Goal: Ask a question: Seek information or help from site administrators or community

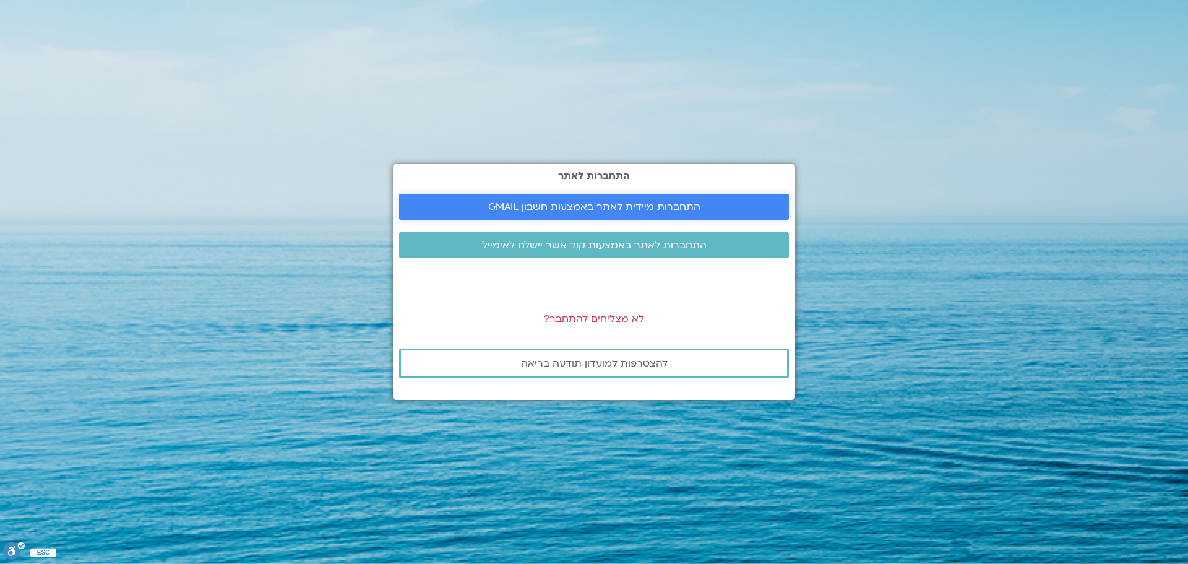
click at [616, 209] on span "התחברות מיידית לאתר באמצעות חשבון GMAIL" at bounding box center [594, 206] width 212 height 11
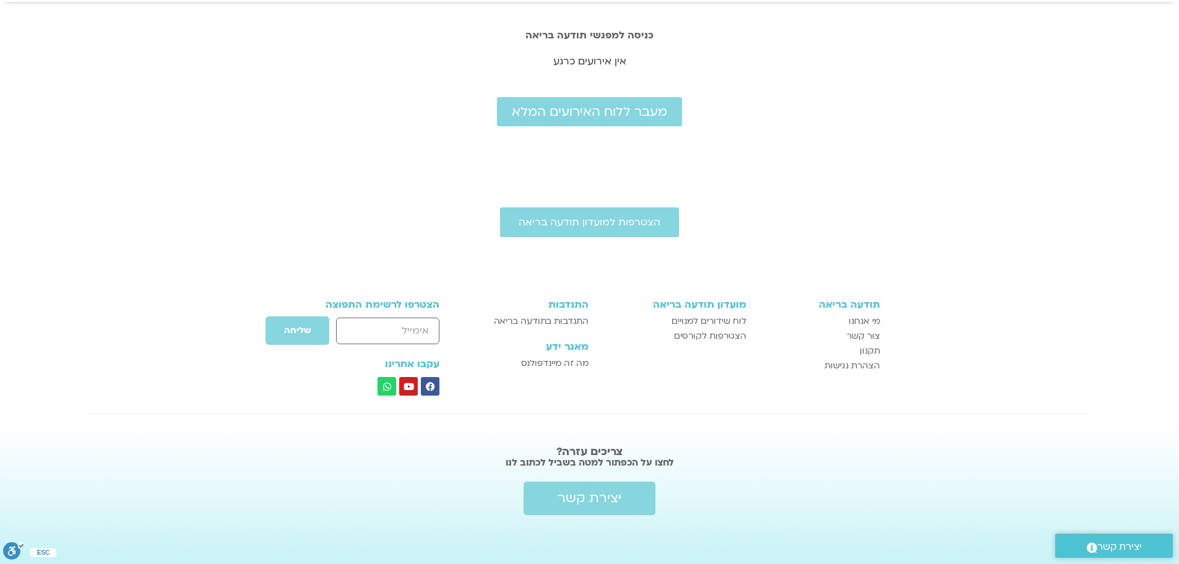
scroll to position [67, 0]
click at [594, 502] on span "יצירת קשר" at bounding box center [590, 497] width 64 height 15
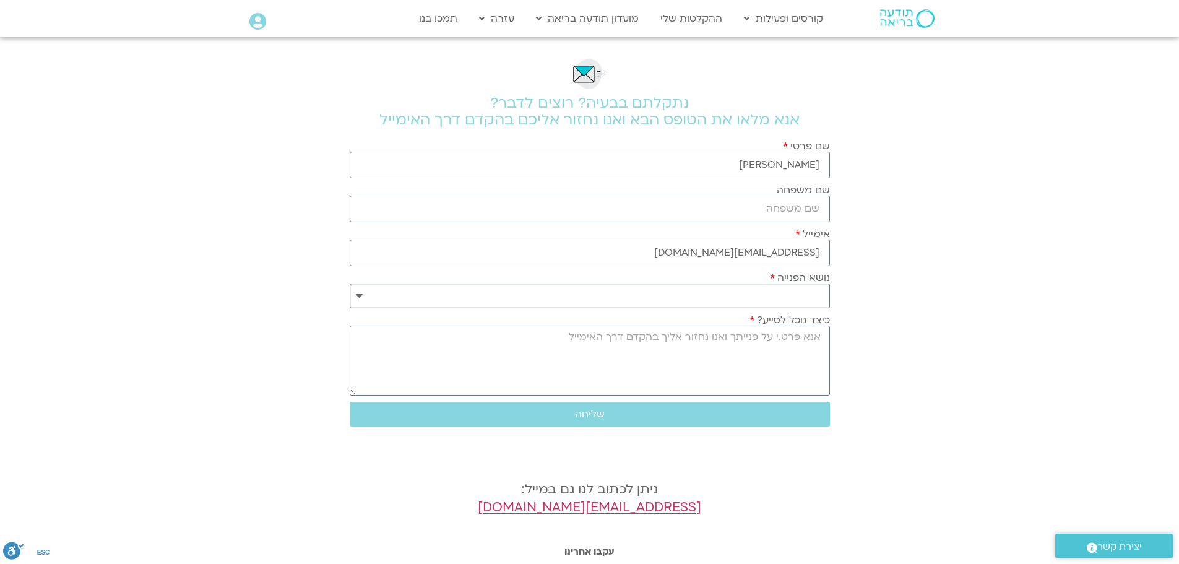
click at [356, 292] on select "**********" at bounding box center [590, 295] width 480 height 25
select select "**********"
click at [350, 283] on select "**********" at bounding box center [590, 295] width 480 height 25
click at [789, 337] on textarea "כיצד נוכל לסייע?" at bounding box center [590, 361] width 480 height 70
type textarea "a"
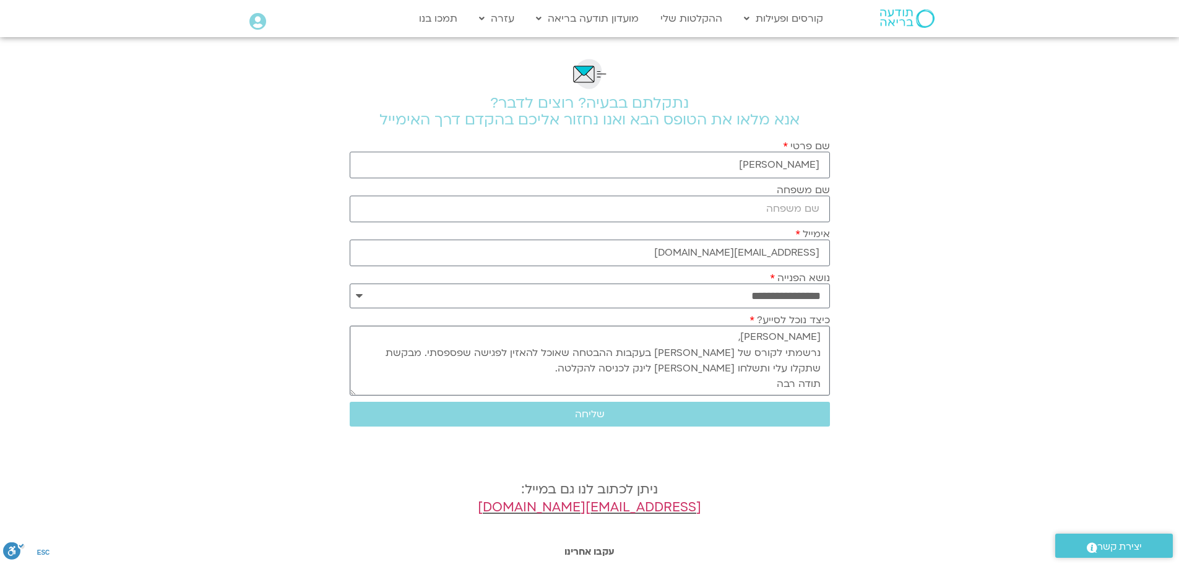
scroll to position [12, 0]
type textarea "שלום רב, נרשמתי לקורס של ארנינה בעקבות ההבטחה שאוכל להאזין לפגישה שפספסתי. מבקש…"
click at [606, 411] on span "שליחה" at bounding box center [590, 413] width 451 height 11
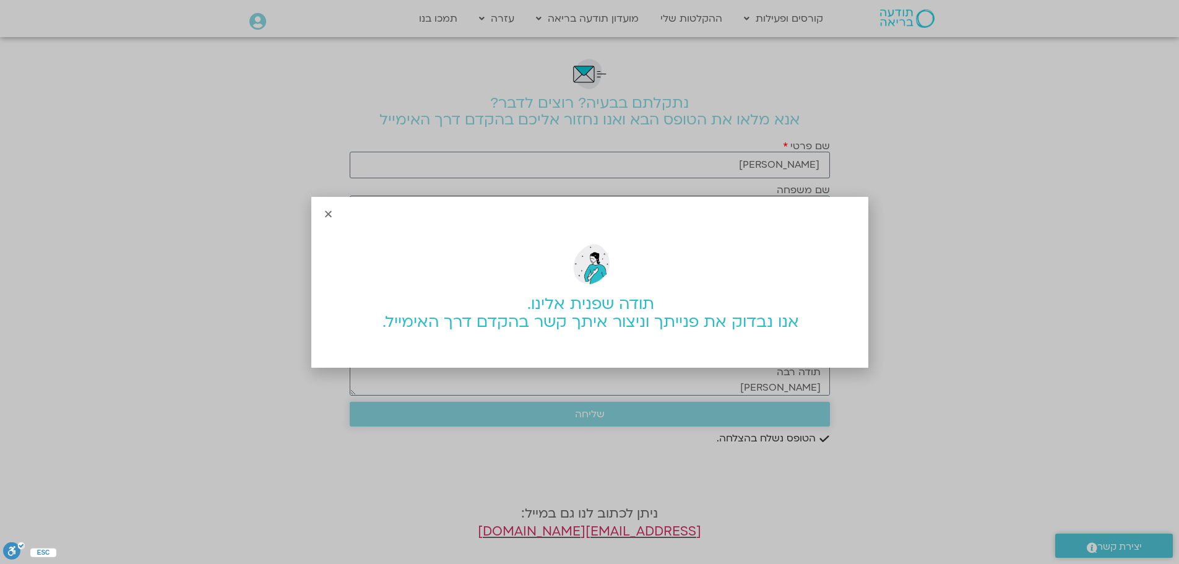
scroll to position [0, 0]
click at [329, 211] on icon "Close" at bounding box center [328, 213] width 9 height 9
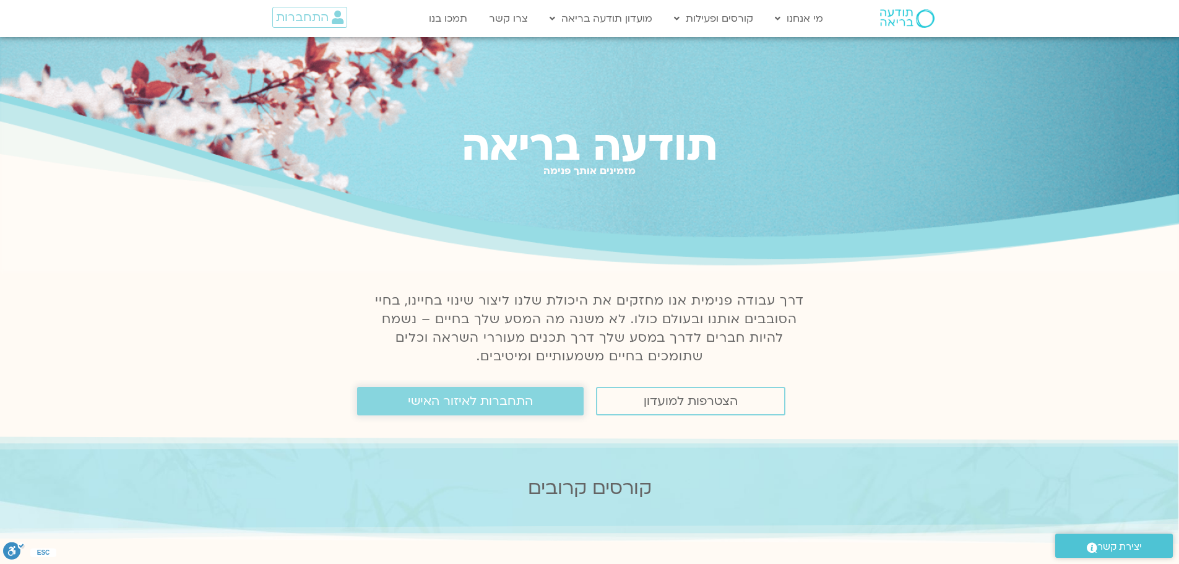
click at [472, 402] on span "התחברות לאיזור האישי" at bounding box center [470, 401] width 125 height 14
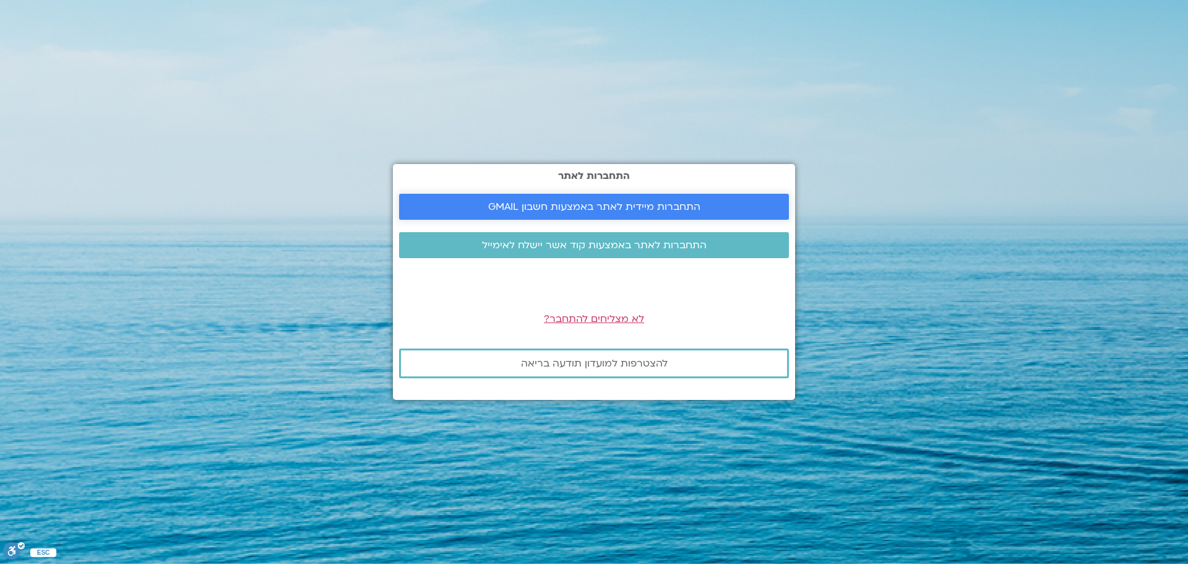
click at [595, 204] on span "התחברות מיידית לאתר באמצעות חשבון GMAIL" at bounding box center [594, 206] width 212 height 11
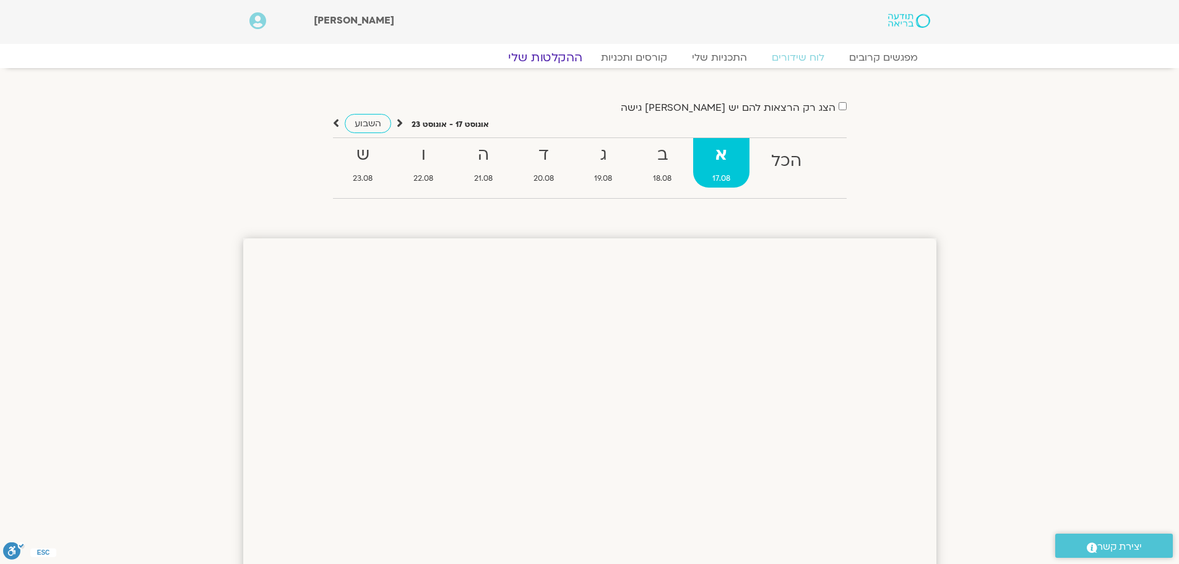
click at [547, 58] on link "ההקלטות שלי" at bounding box center [545, 57] width 104 height 15
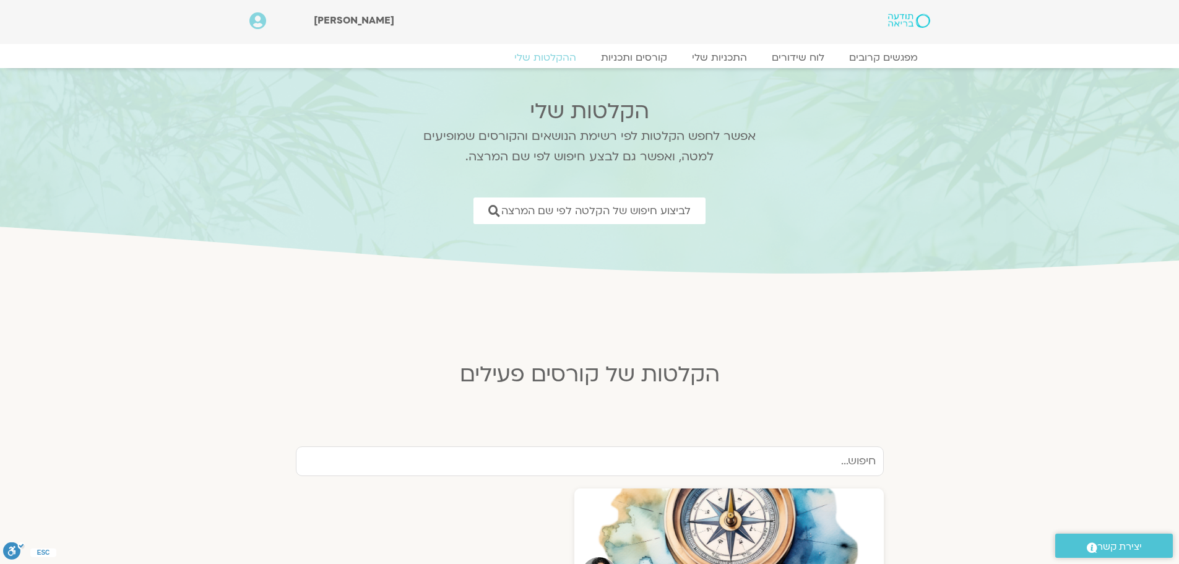
click at [553, 58] on link "ההקלטות שלי" at bounding box center [545, 57] width 87 height 12
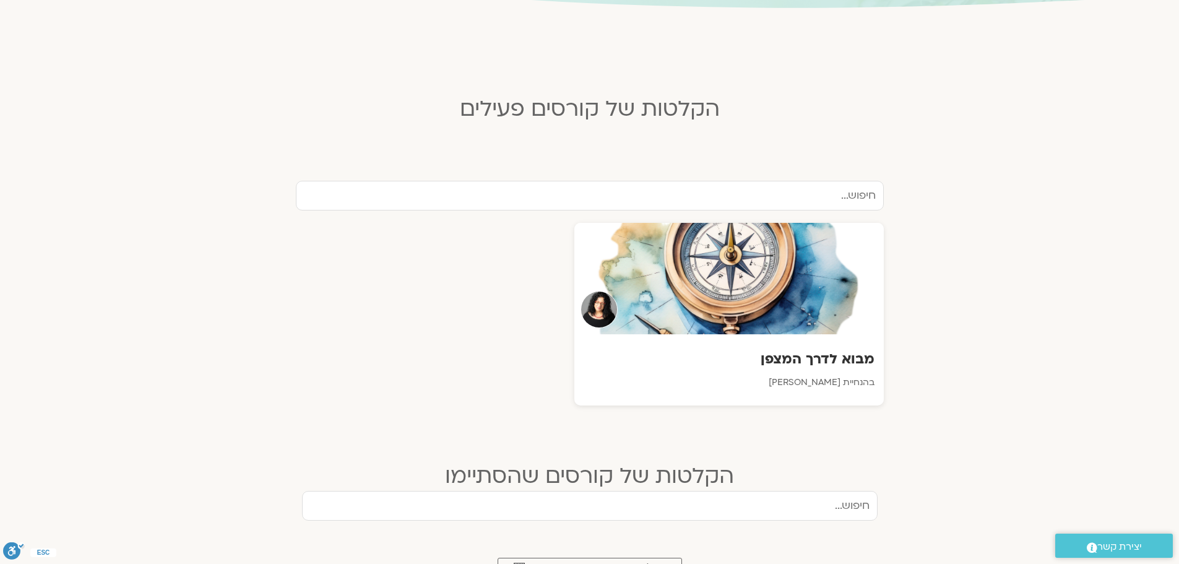
scroll to position [309, 0]
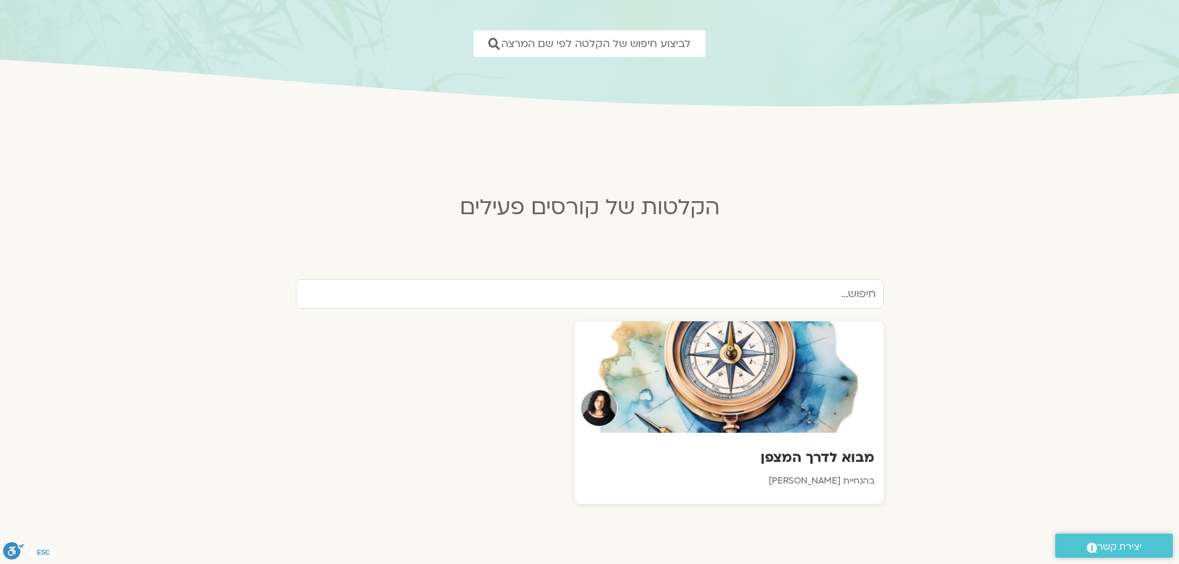
scroll to position [309, 0]
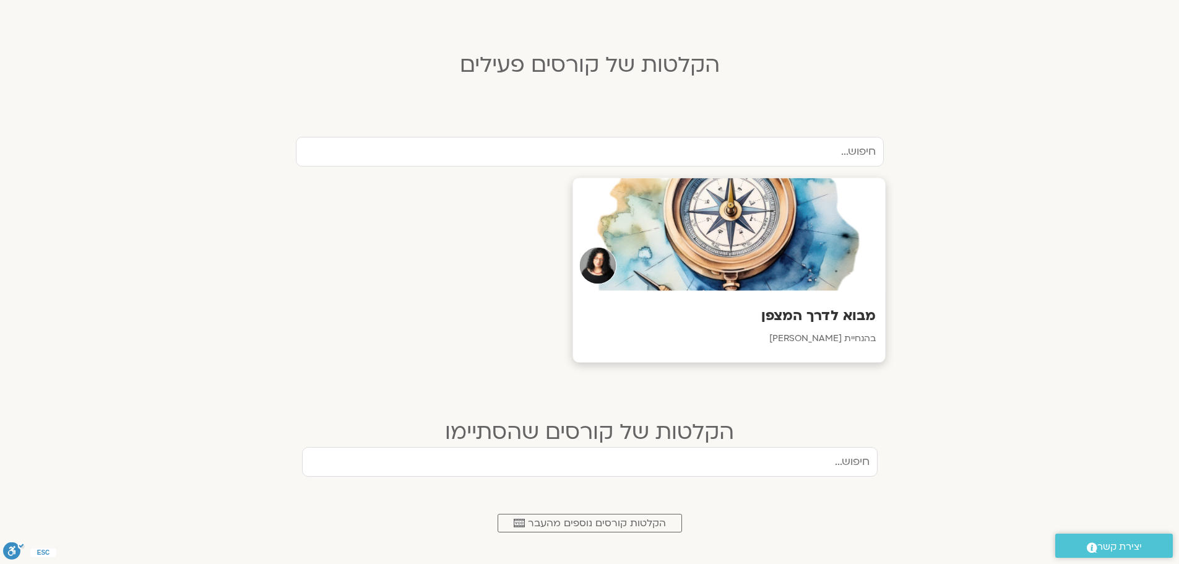
click at [712, 249] on div at bounding box center [728, 234] width 313 height 113
